Goal: Transaction & Acquisition: Book appointment/travel/reservation

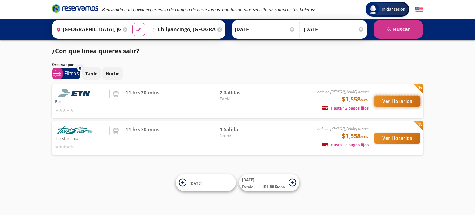
click at [391, 101] on button "Ver Horarios" at bounding box center [396, 101] width 45 height 11
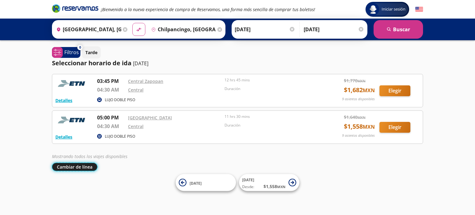
click at [72, 164] on button "Cambiar de línea" at bounding box center [74, 167] width 45 height 8
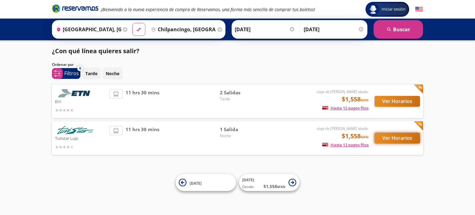
click at [406, 138] on button "Ver Horarios" at bounding box center [396, 138] width 45 height 11
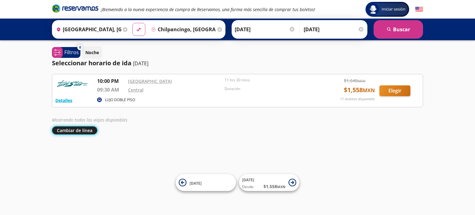
click at [85, 129] on button "Cambiar de línea" at bounding box center [74, 130] width 45 height 8
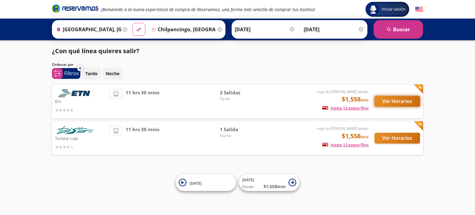
click at [385, 99] on button "Ver Horarios" at bounding box center [396, 101] width 45 height 11
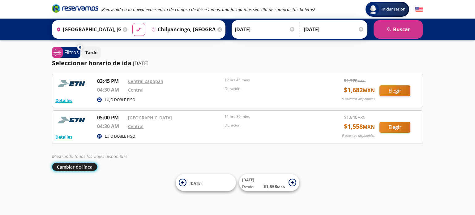
click at [79, 165] on button "Cambiar de línea" at bounding box center [74, 167] width 45 height 8
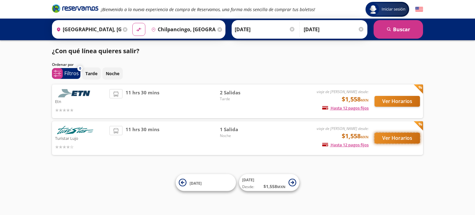
click at [393, 136] on button "Ver Horarios" at bounding box center [396, 138] width 45 height 11
